Goal: Information Seeking & Learning: Learn about a topic

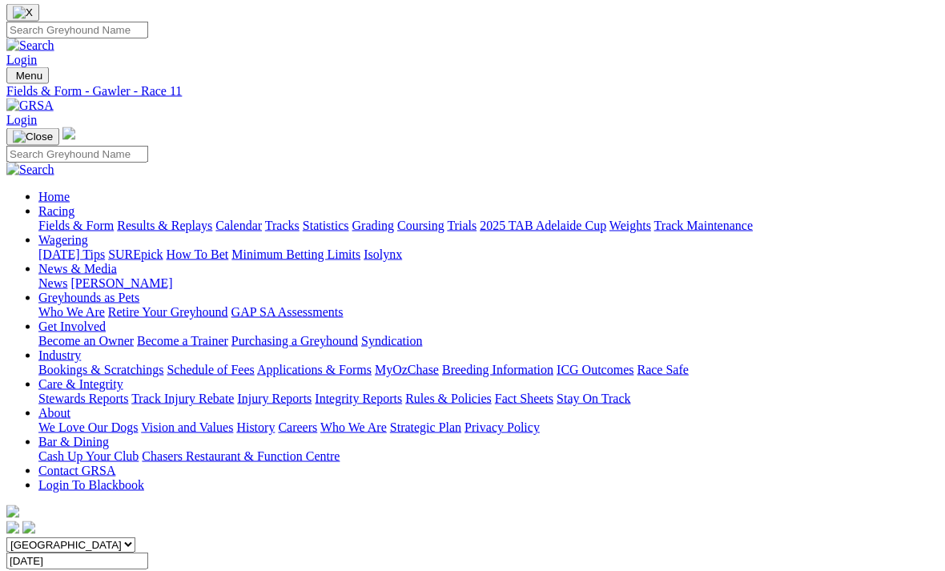
scroll to position [37, 0]
click at [212, 218] on link "Results & Replays" at bounding box center [164, 225] width 95 height 14
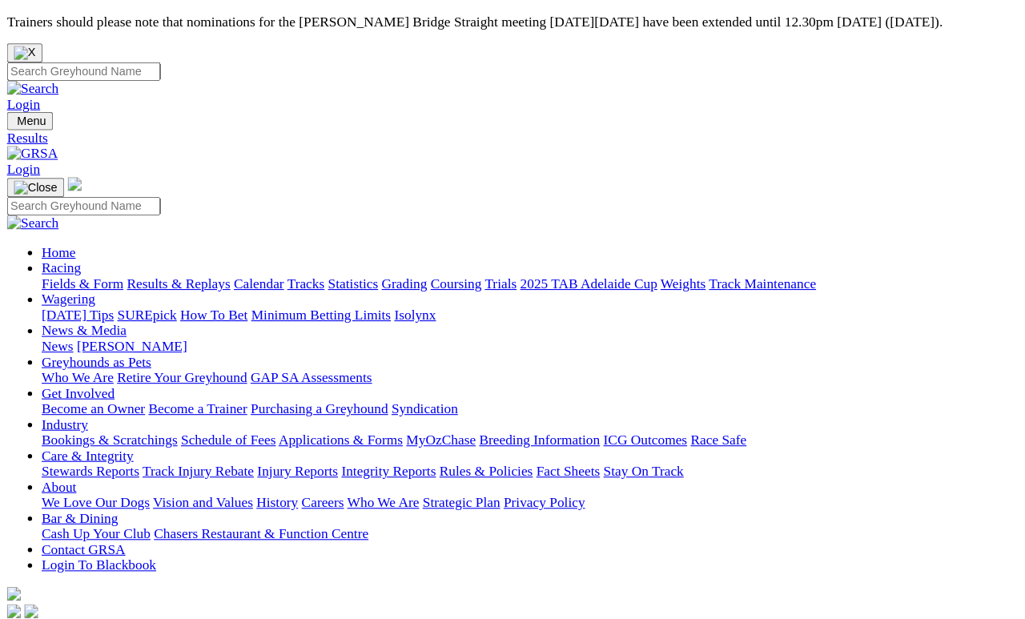
scroll to position [7, 0]
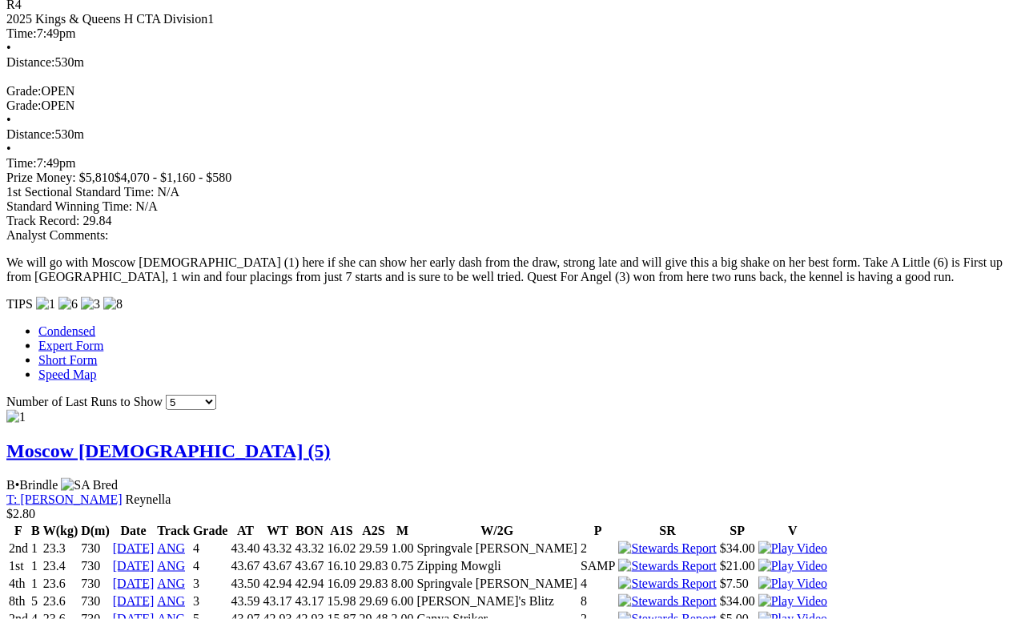
scroll to position [1476, 0]
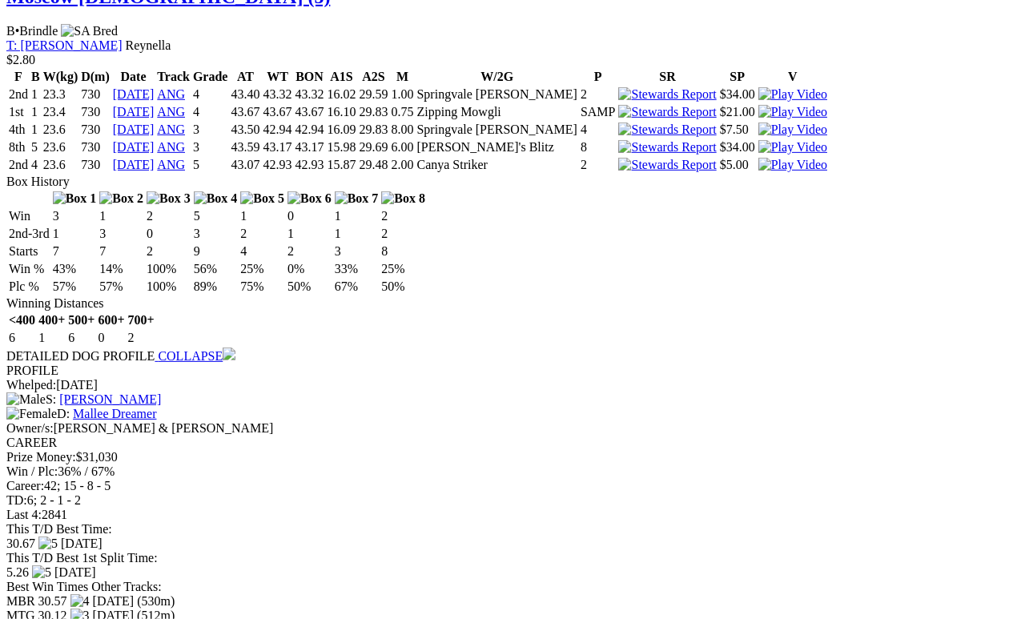
scroll to position [1911, 0]
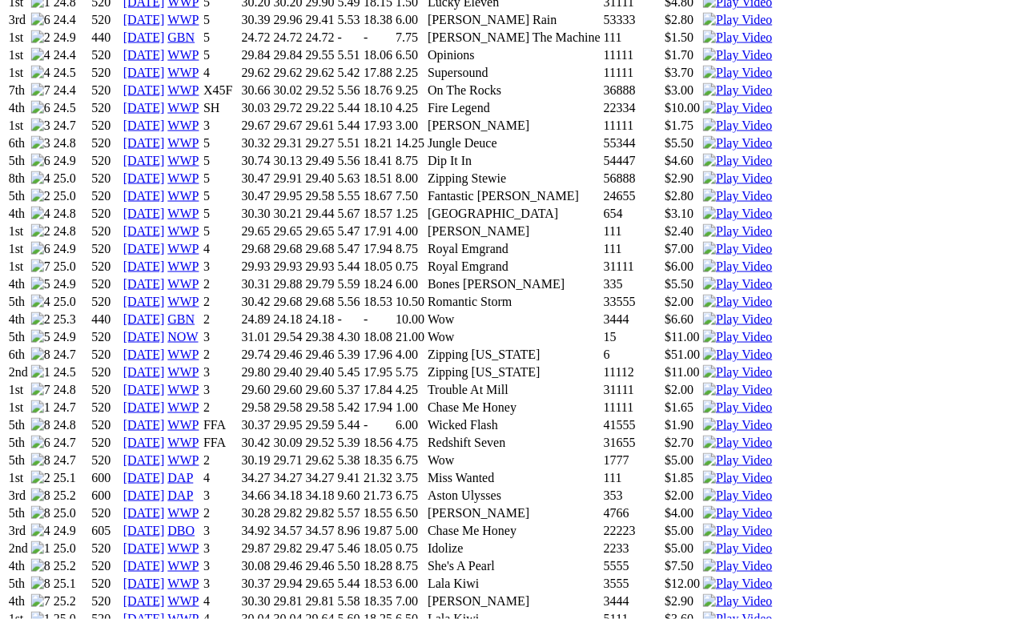
scroll to position [1333, 2]
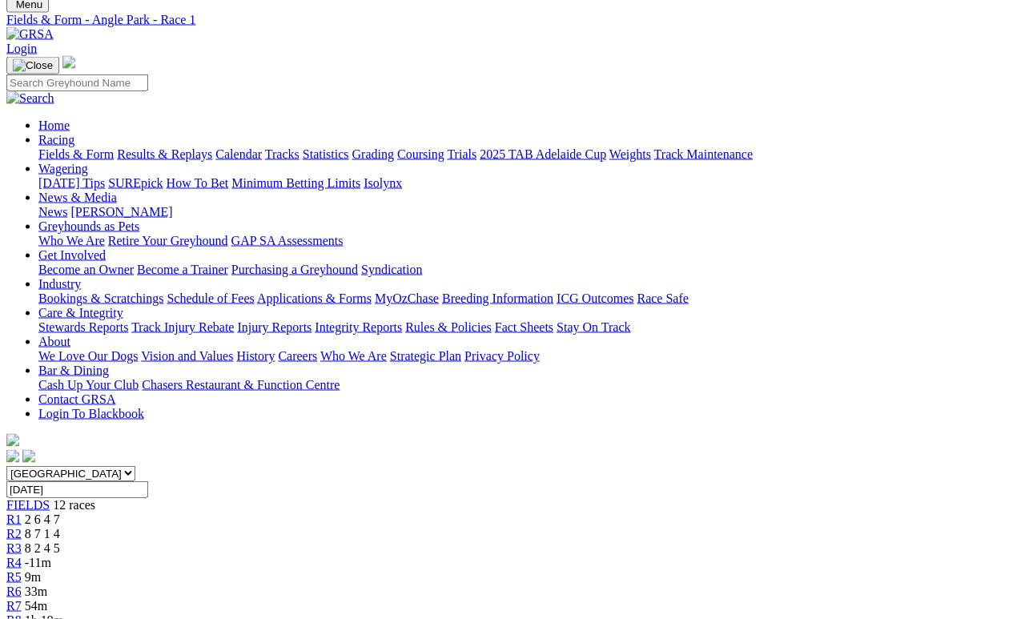
scroll to position [107, 0]
click at [22, 527] on span "R2" at bounding box center [13, 534] width 15 height 14
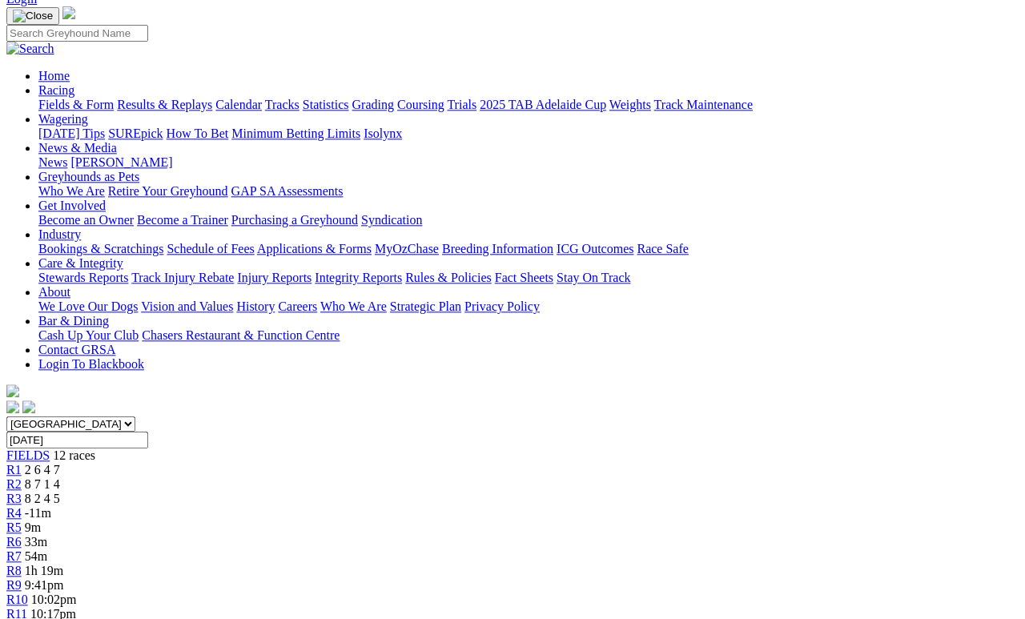
scroll to position [77, 0]
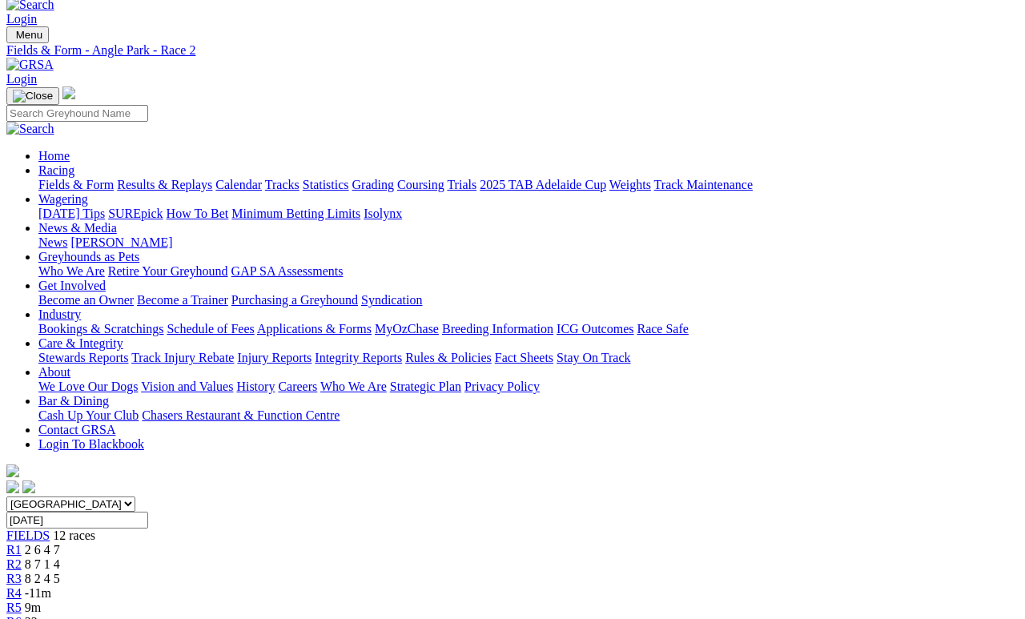
click at [22, 572] on link "R3" at bounding box center [13, 579] width 15 height 14
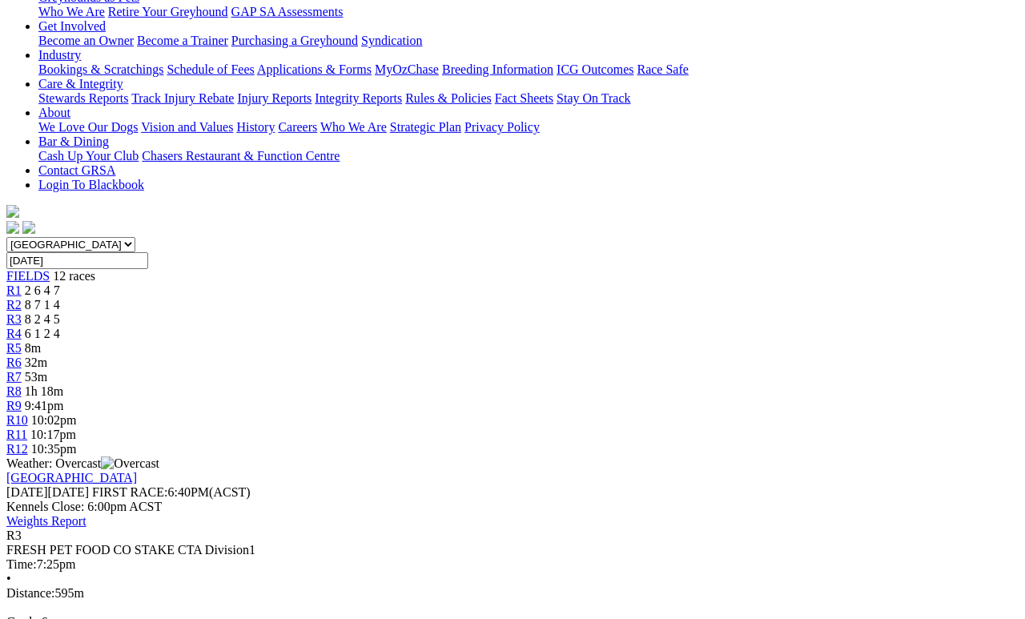
scroll to position [337, 0]
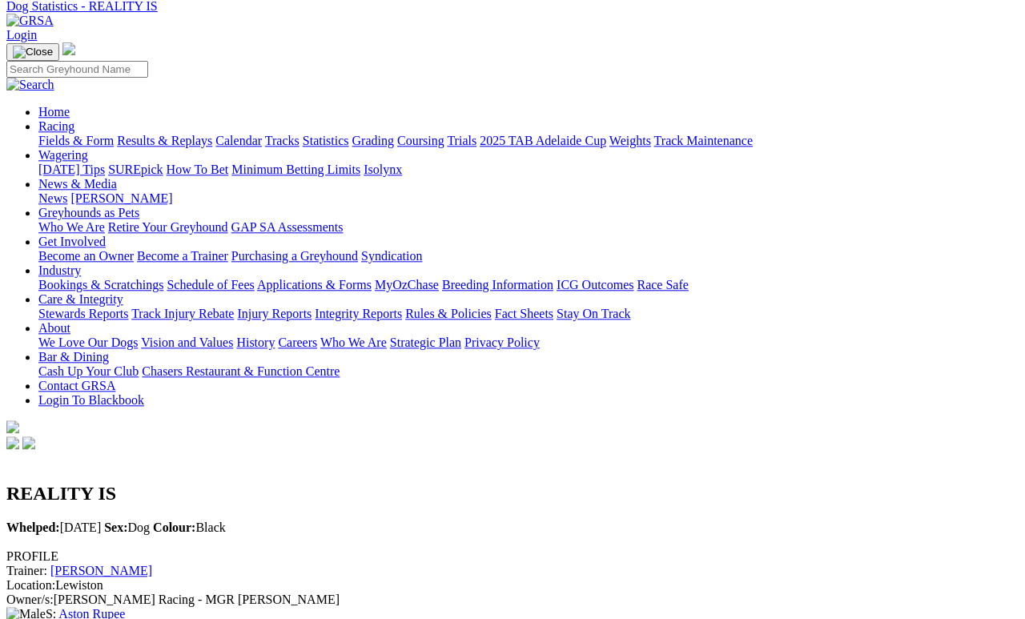
scroll to position [121, 0]
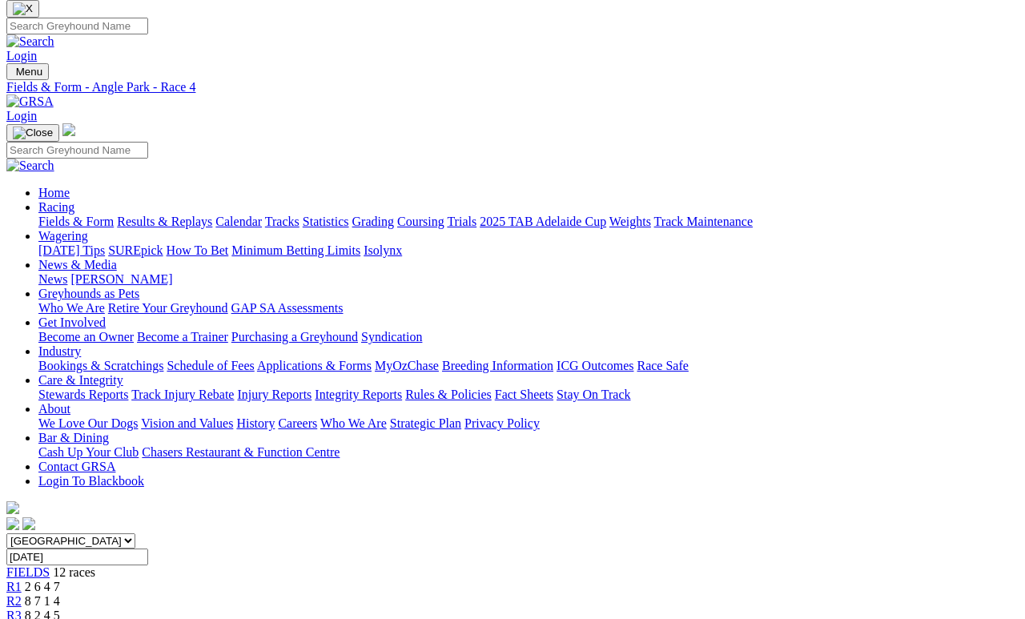
scroll to position [41, 0]
click at [95, 565] on span "12 races" at bounding box center [74, 572] width 42 height 14
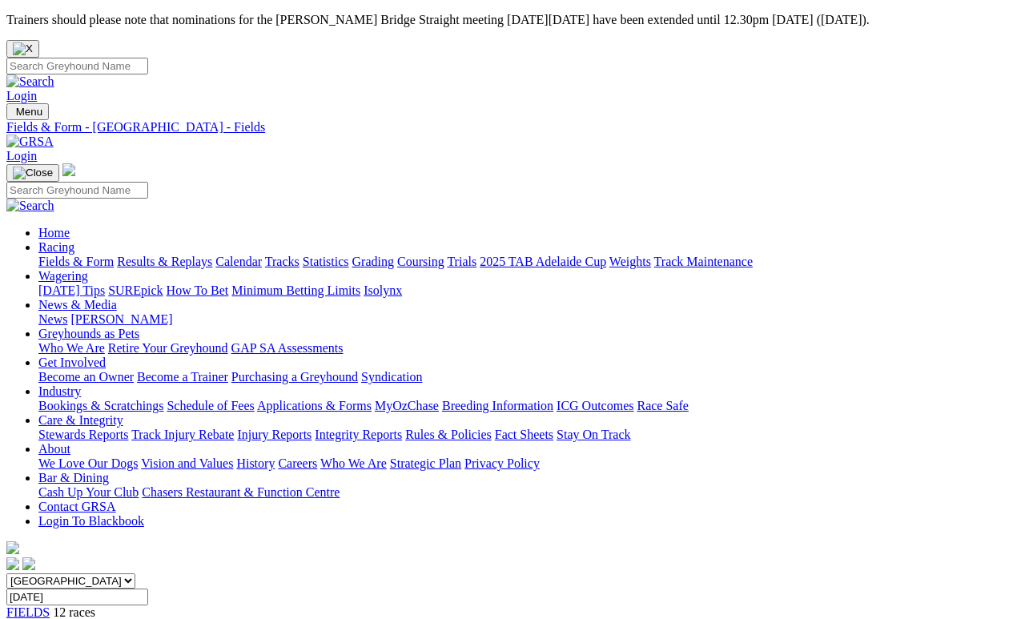
click at [117, 298] on link "News & Media" at bounding box center [77, 305] width 79 height 14
click at [172, 312] on link "[PERSON_NAME]" at bounding box center [121, 319] width 102 height 14
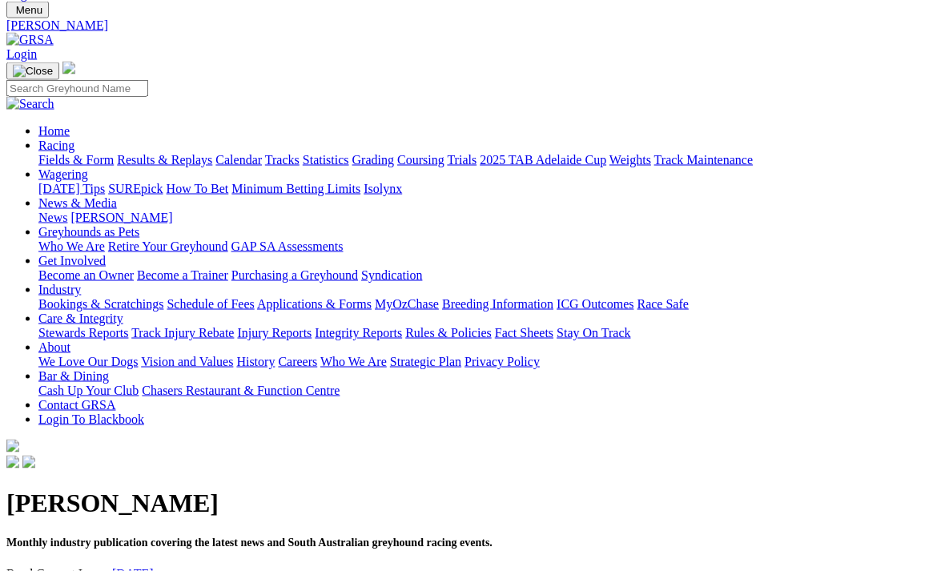
scroll to position [80, 0]
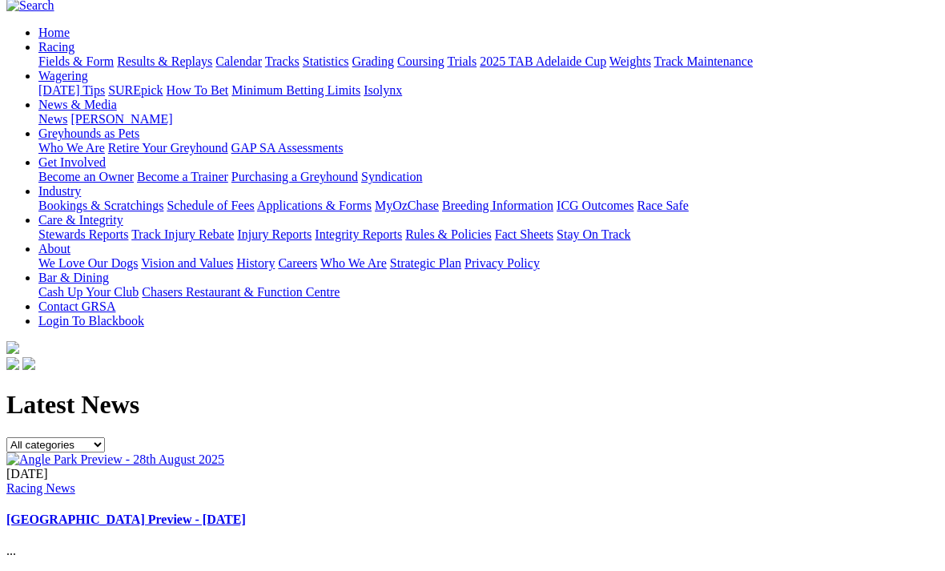
scroll to position [204, 0]
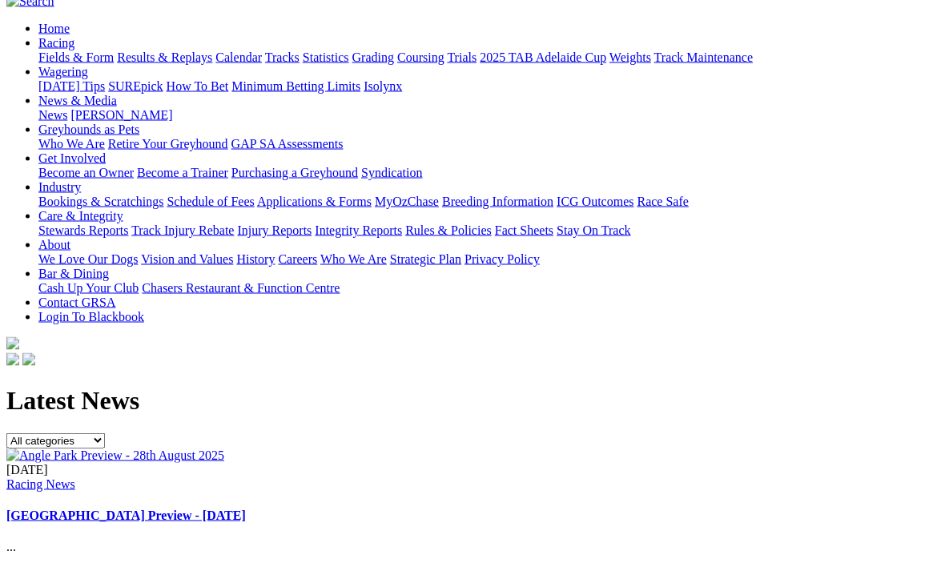
click at [246, 509] on link "[GEOGRAPHIC_DATA] Preview - [DATE]" at bounding box center [126, 516] width 240 height 14
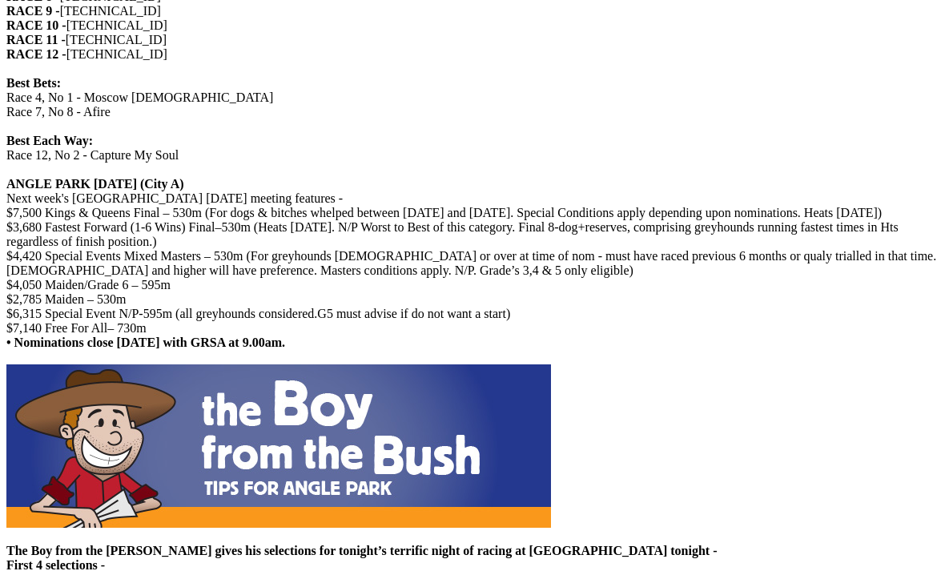
scroll to position [1165, 0]
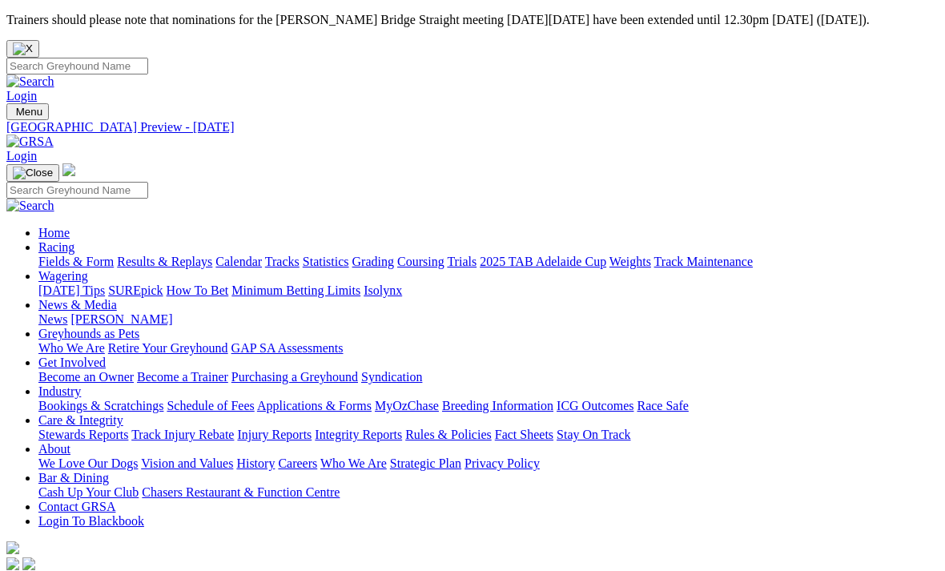
click at [172, 312] on link "[PERSON_NAME]" at bounding box center [121, 319] width 102 height 14
